Goal: Information Seeking & Learning: Learn about a topic

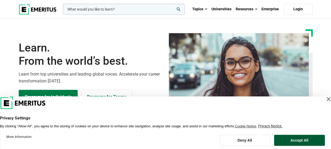
click at [290, 136] on button "Accept All" at bounding box center [299, 139] width 51 height 11
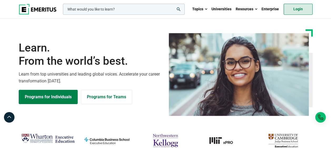
click at [302, 8] on link "Login" at bounding box center [298, 9] width 29 height 11
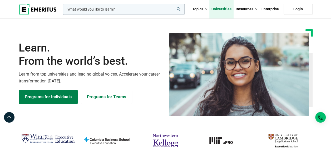
click at [227, 7] on link "Universities" at bounding box center [221, 9] width 24 height 18
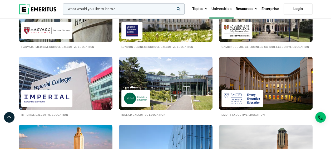
scroll to position [390, 0]
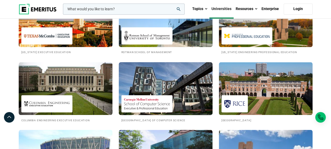
click at [179, 98] on img at bounding box center [165, 88] width 103 height 58
